Goal: Book appointment/travel/reservation

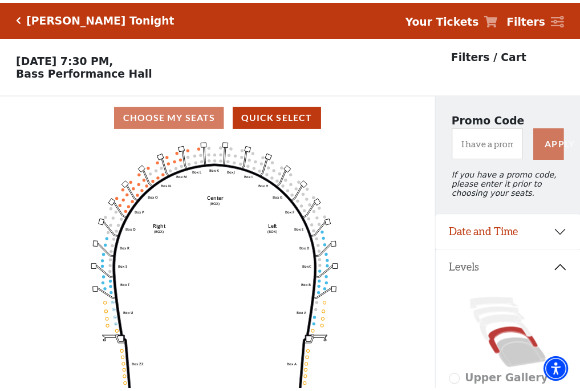
scroll to position [53, 0]
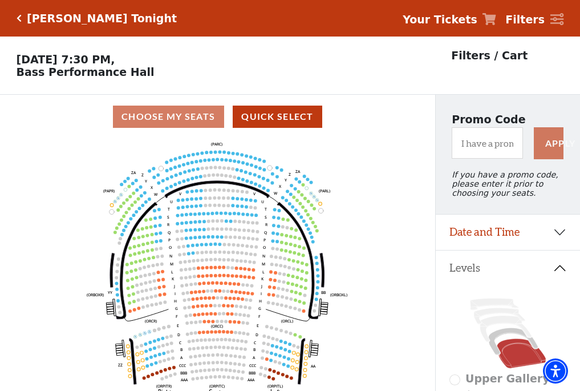
scroll to position [53, 0]
